Goal: Communication & Community: Answer question/provide support

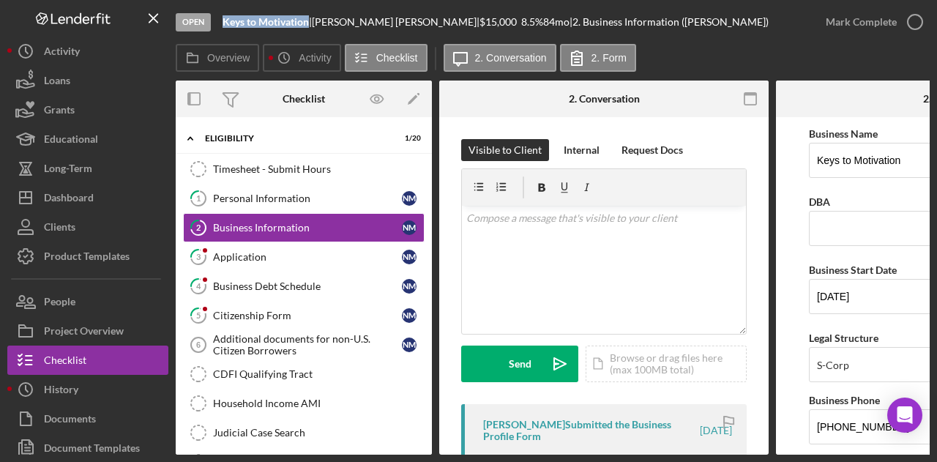
scroll to position [805, 0]
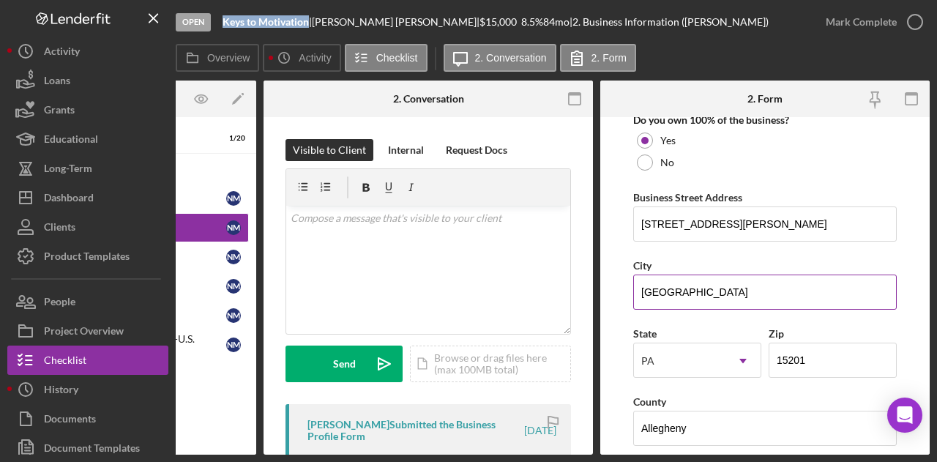
click at [742, 282] on input "[GEOGRAPHIC_DATA]" at bounding box center [765, 292] width 264 height 35
click at [584, 296] on div "Visible to Client Internal Request Docs v Color teal Color pink Remove color Ad…" at bounding box center [428, 418] width 329 height 603
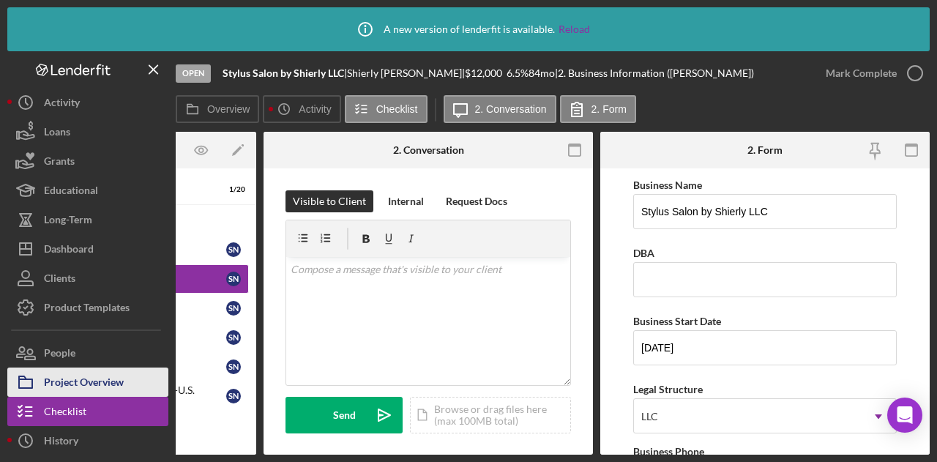
scroll to position [878, 0]
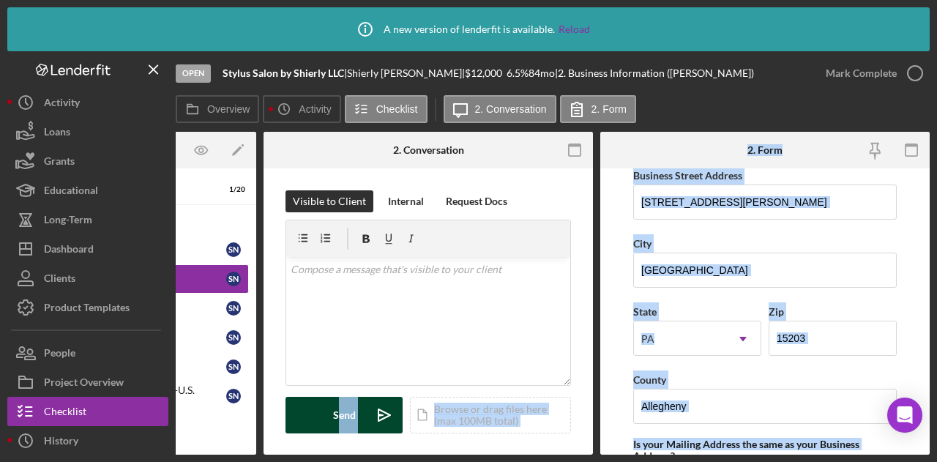
drag, startPoint x: 615, startPoint y: 449, endPoint x: 359, endPoint y: 428, distance: 256.4
click at [336, 449] on div "Overview Internal Workflow Stage Open Icon/Dropdown Arrow Archive (can unarchiv…" at bounding box center [553, 293] width 754 height 323
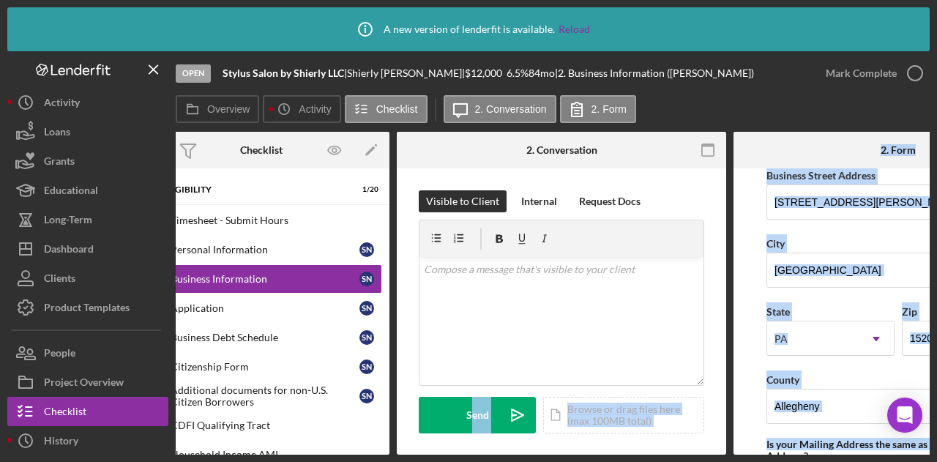
scroll to position [0, 0]
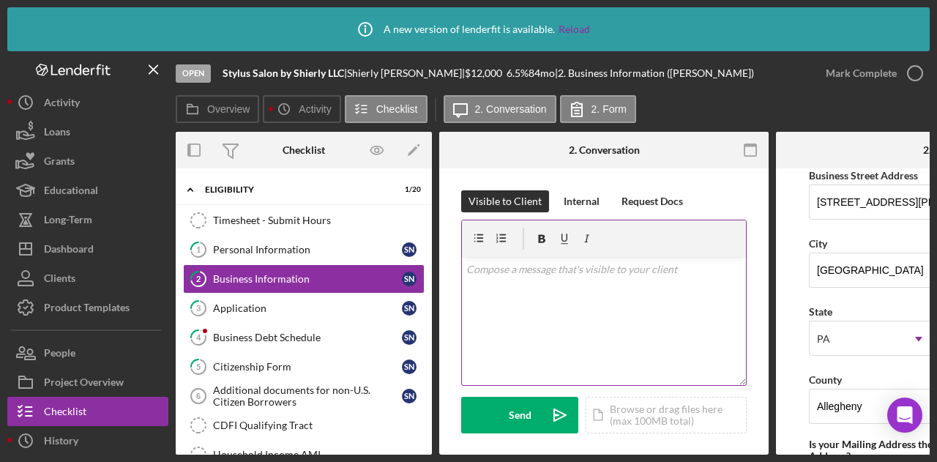
click at [505, 336] on div "v Color teal Color pink Remove color Add row above Add row below Add column bef…" at bounding box center [604, 321] width 284 height 128
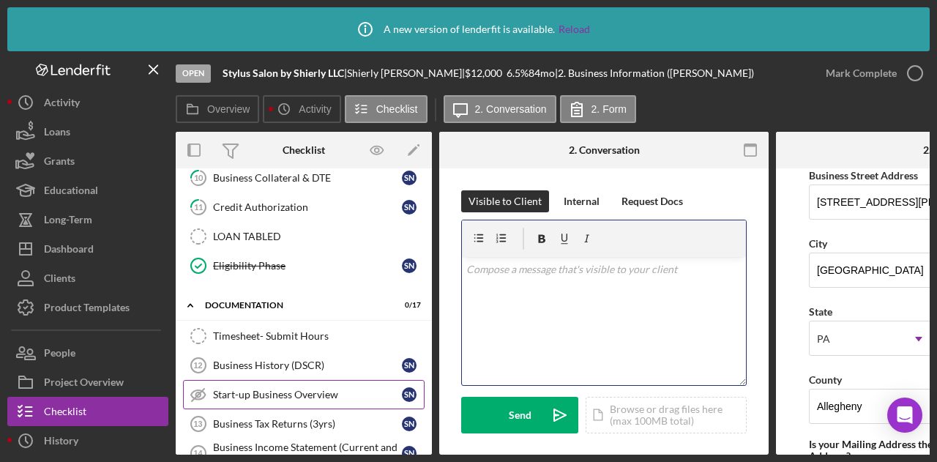
scroll to position [512, 0]
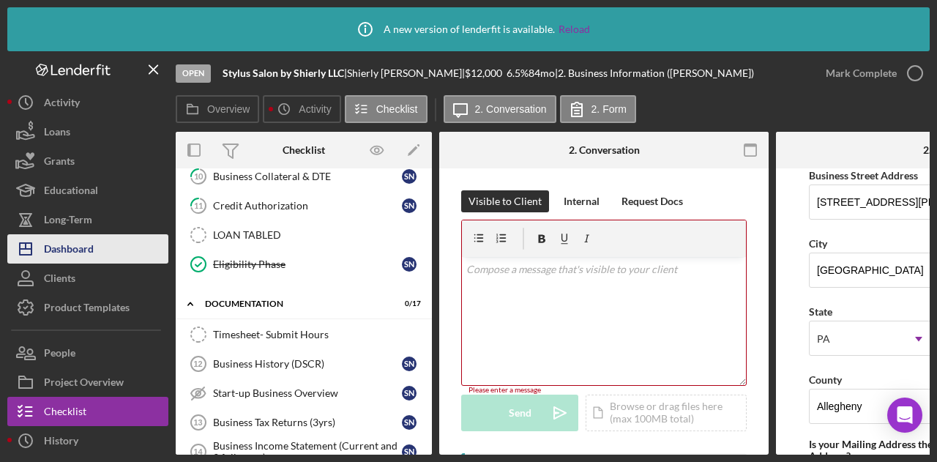
click at [72, 247] on div "Dashboard" at bounding box center [69, 250] width 50 height 33
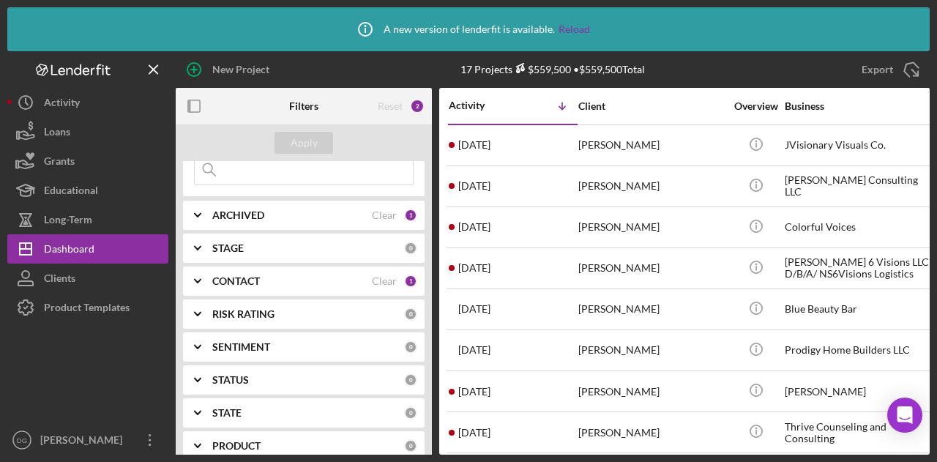
scroll to position [146, 0]
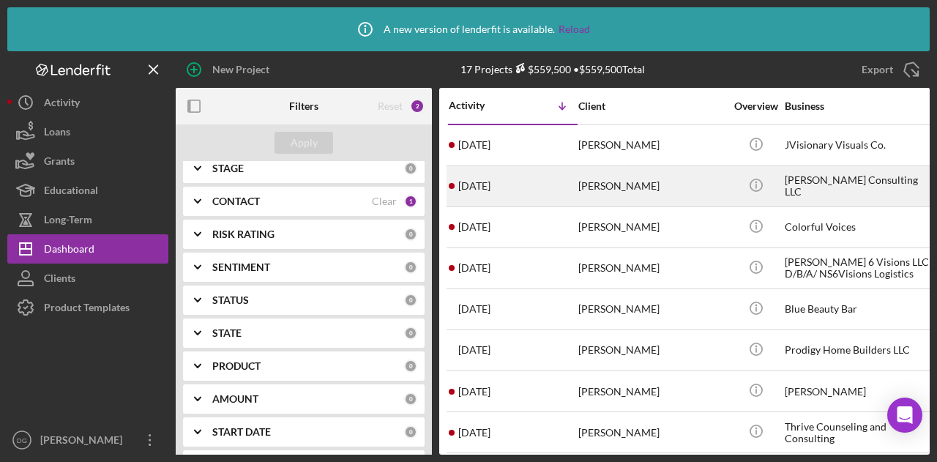
click at [613, 182] on div "RaShawn Baugh" at bounding box center [651, 186] width 146 height 39
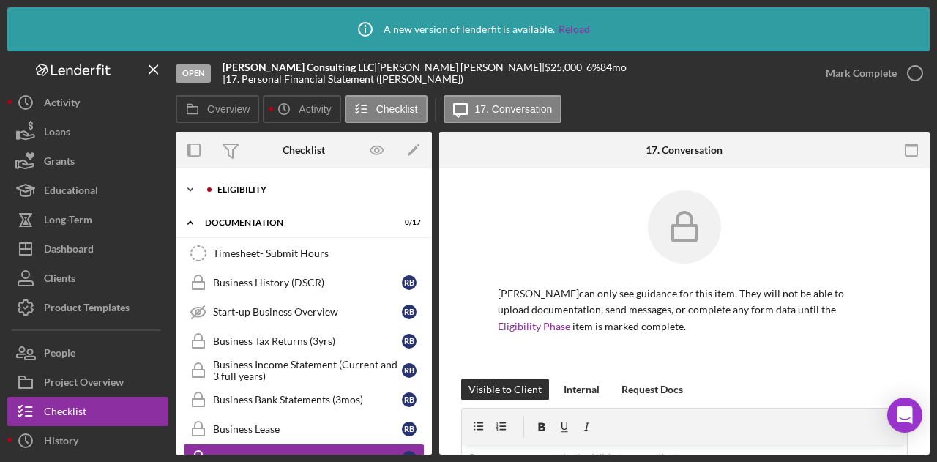
click at [228, 190] on div "Eligibility" at bounding box center [315, 189] width 196 height 9
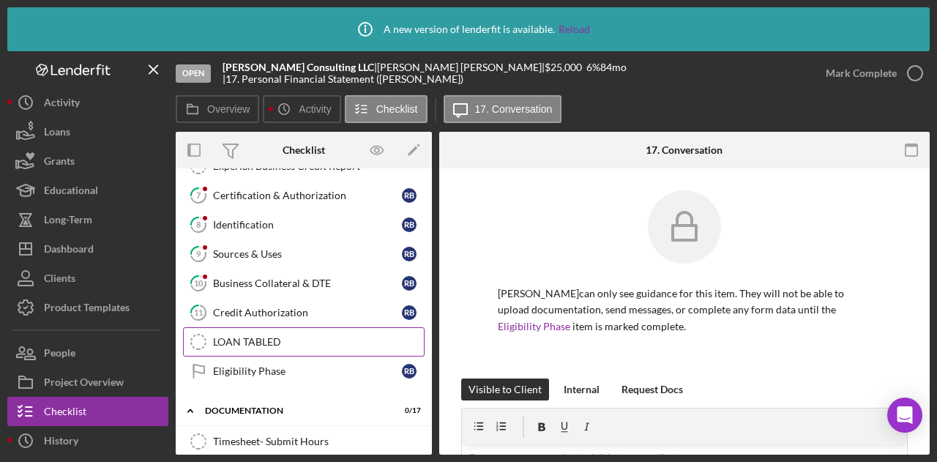
scroll to position [439, 0]
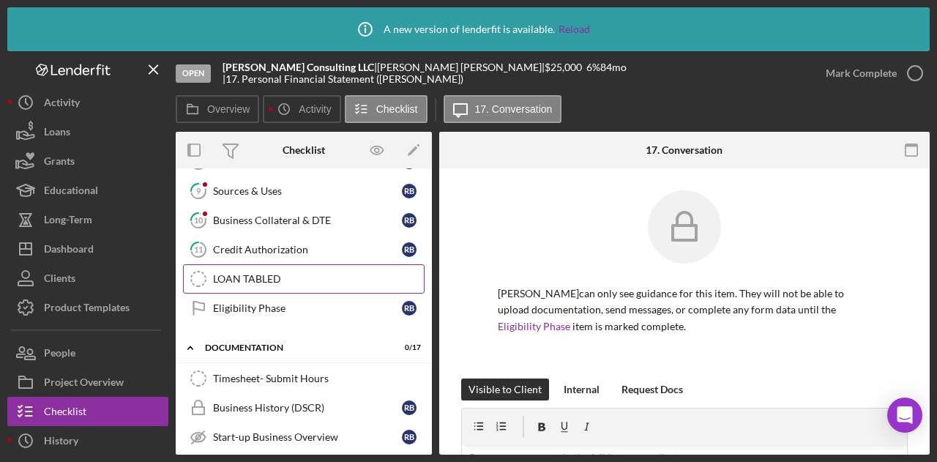
click at [217, 273] on div "LOAN TABLED" at bounding box center [318, 279] width 211 height 12
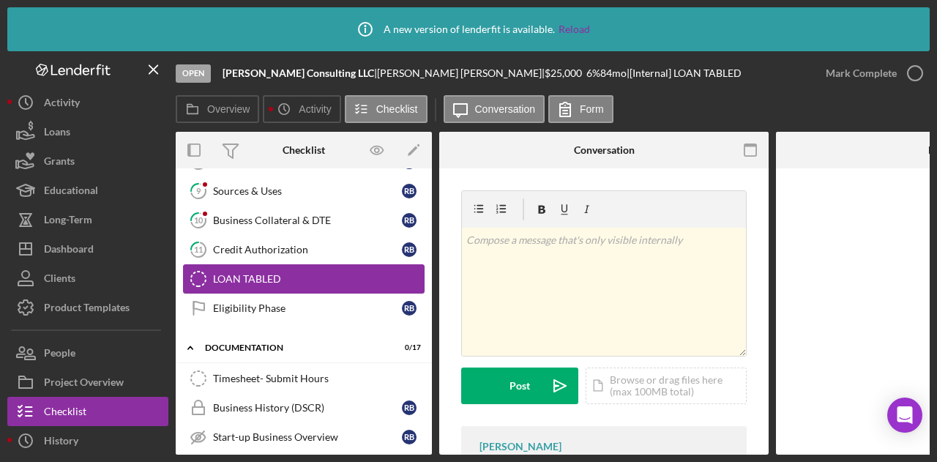
click at [217, 273] on div "LOAN TABLED" at bounding box center [318, 279] width 211 height 12
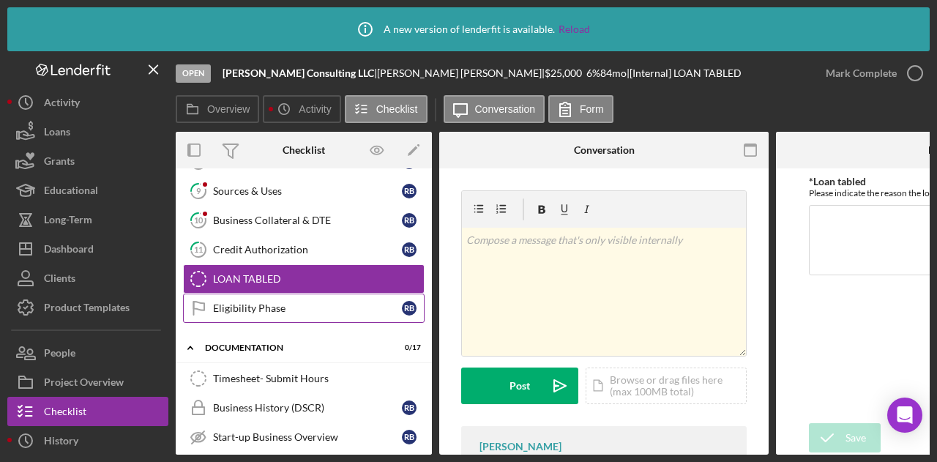
click at [241, 302] on div "Eligibility Phase" at bounding box center [307, 308] width 189 height 12
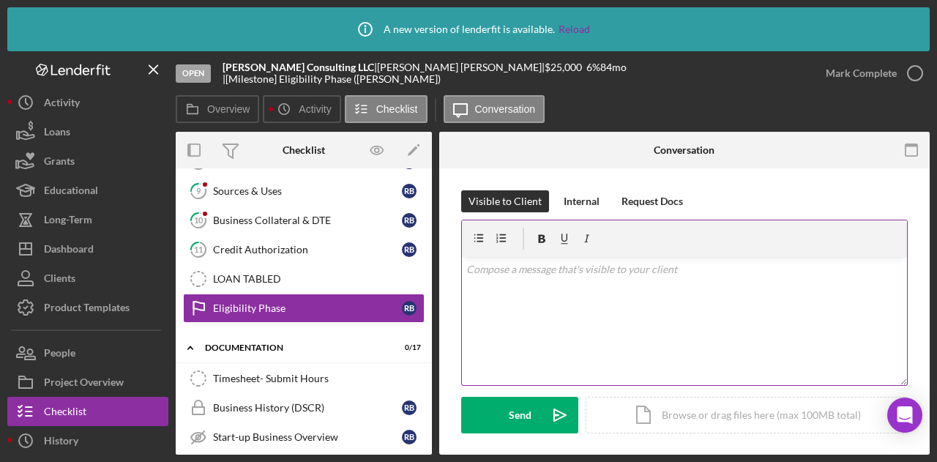
click at [507, 269] on p at bounding box center [684, 269] width 437 height 16
click at [504, 295] on div "v Color teal Color pink Remove color Add row above Add row below Add column bef…" at bounding box center [684, 321] width 445 height 128
click at [639, 291] on p "New Bank statements both, personalmand business" at bounding box center [684, 290] width 437 height 16
click at [631, 292] on p "New Bank statements both, personalmand business" at bounding box center [684, 290] width 437 height 16
click at [637, 291] on p "New Bank statements both, personal mand business" at bounding box center [684, 290] width 437 height 16
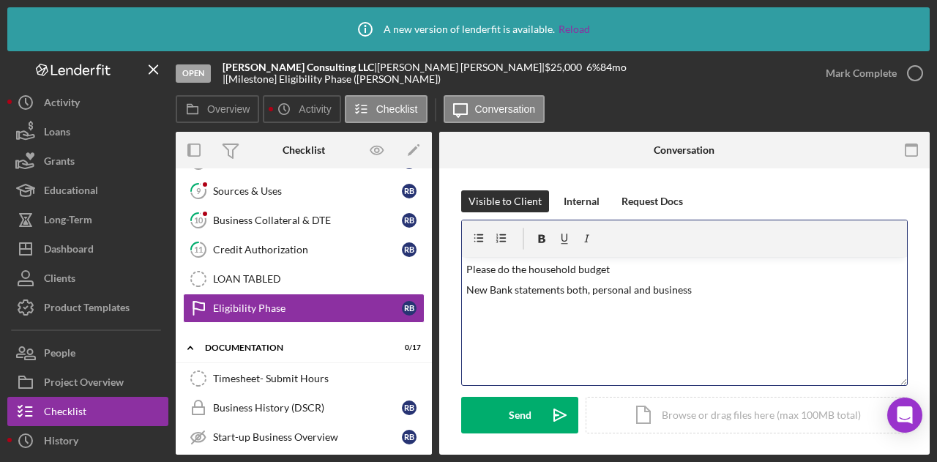
click at [713, 285] on p "New Bank statements both, personal and business" at bounding box center [684, 290] width 437 height 16
click at [567, 313] on p "2024 tax return" at bounding box center [684, 310] width 437 height 16
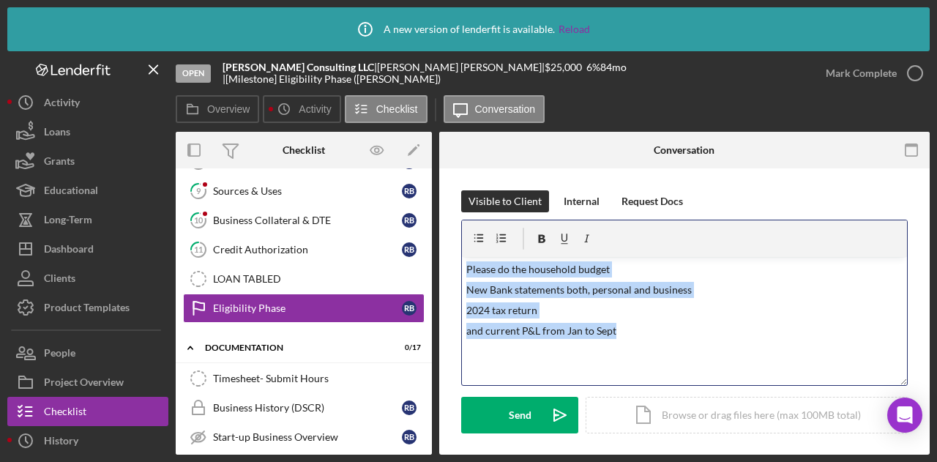
drag, startPoint x: 627, startPoint y: 329, endPoint x: 463, endPoint y: 268, distance: 174.9
click at [463, 268] on div "v Color teal Color pink Remove color Add row above Add row below Add column bef…" at bounding box center [684, 321] width 445 height 128
copy div "Please do the household budget New Bank statements both, personal and business …"
click at [509, 406] on div "Send" at bounding box center [520, 415] width 23 height 37
